Goal: Task Accomplishment & Management: Manage account settings

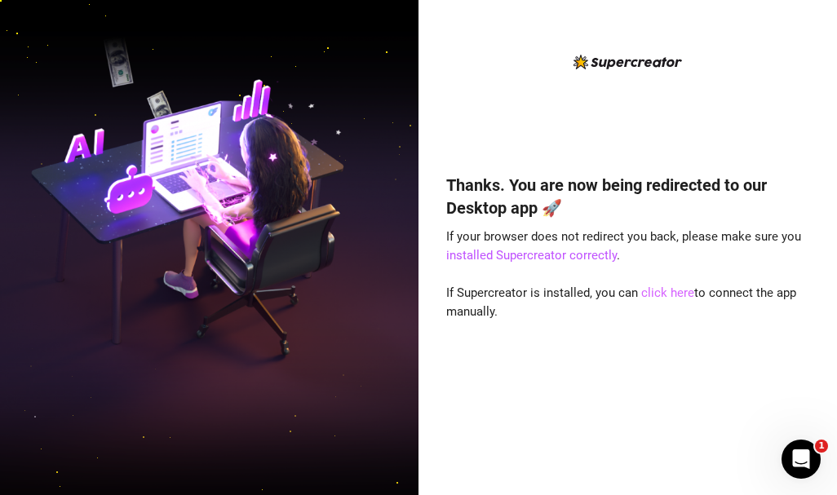
click at [665, 295] on link "click here" at bounding box center [667, 293] width 53 height 15
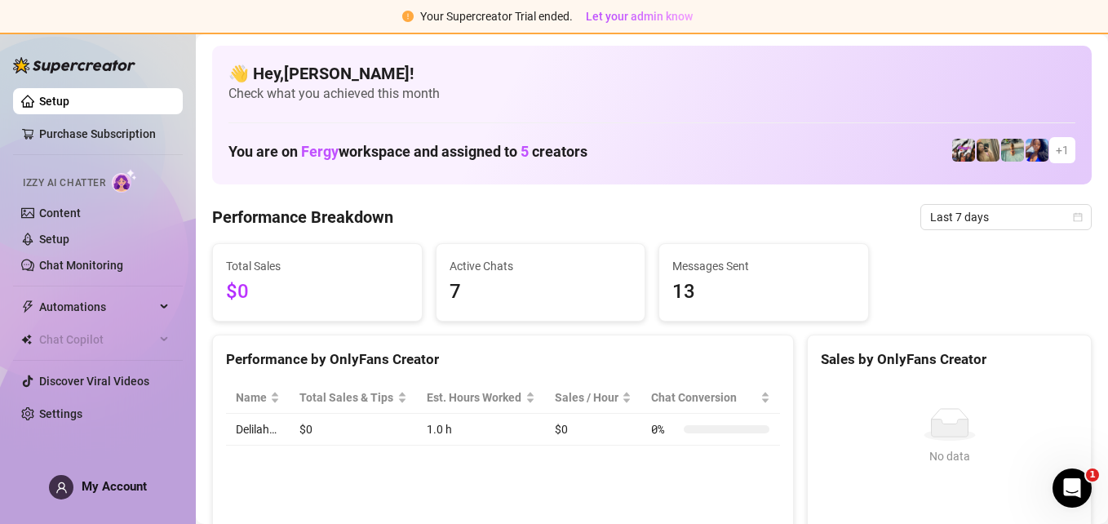
click at [125, 494] on div "My Account" at bounding box center [98, 487] width 98 height 24
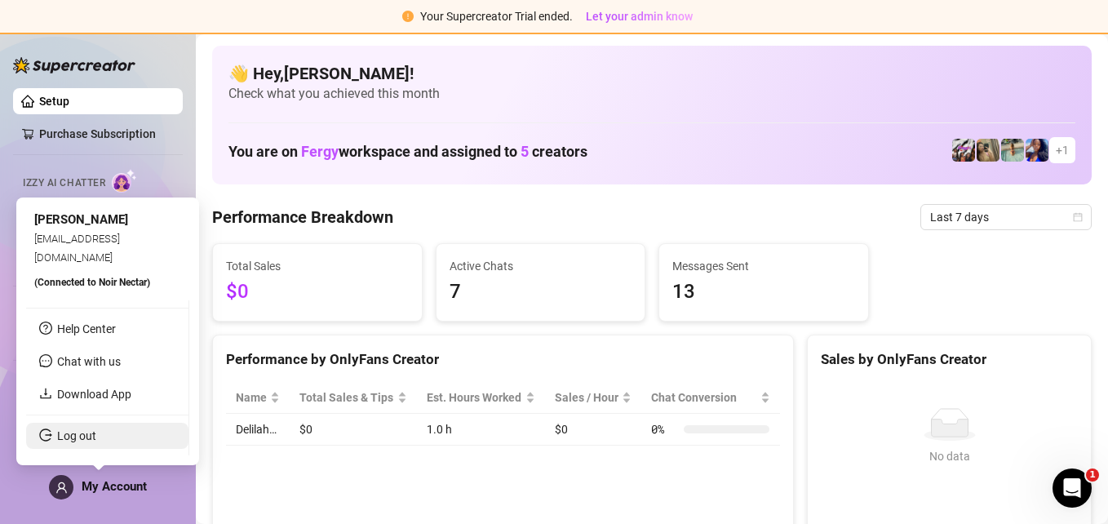
click at [86, 433] on link "Log out" at bounding box center [76, 435] width 39 height 13
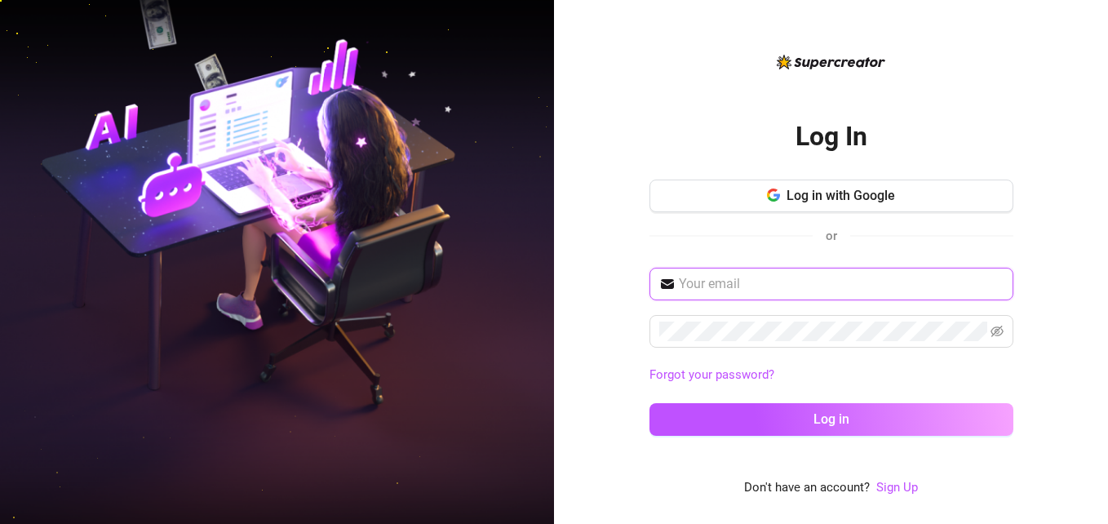
click at [750, 281] on input "text" at bounding box center [841, 284] width 325 height 20
type input "[PERSON_NAME][EMAIL_ADDRESS][DOMAIN_NAME]"
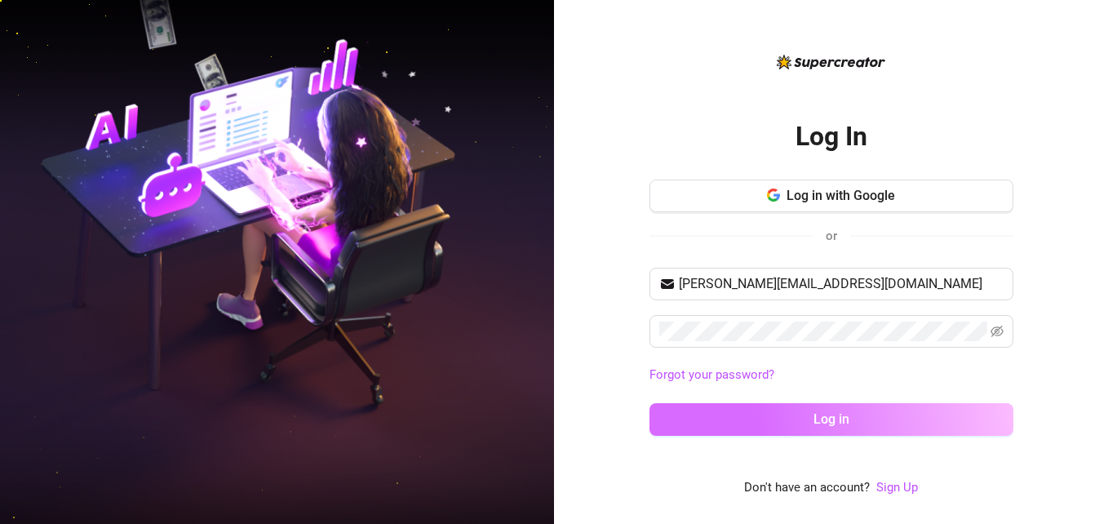
click at [758, 429] on button "Log in" at bounding box center [832, 419] width 364 height 33
